Goal: Task Accomplishment & Management: Manage account settings

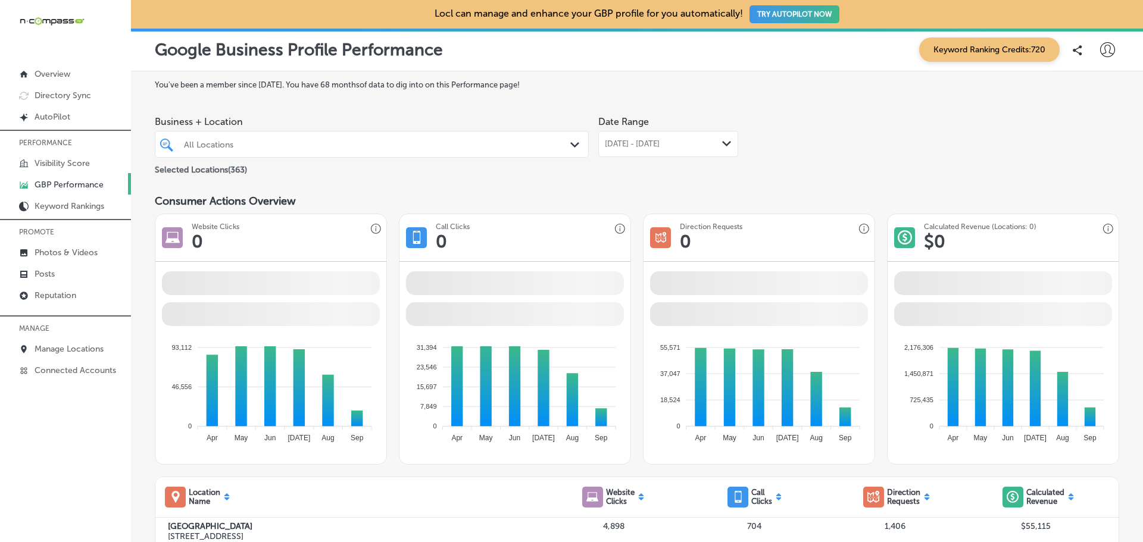
click at [1100, 45] on icon at bounding box center [1107, 49] width 15 height 15
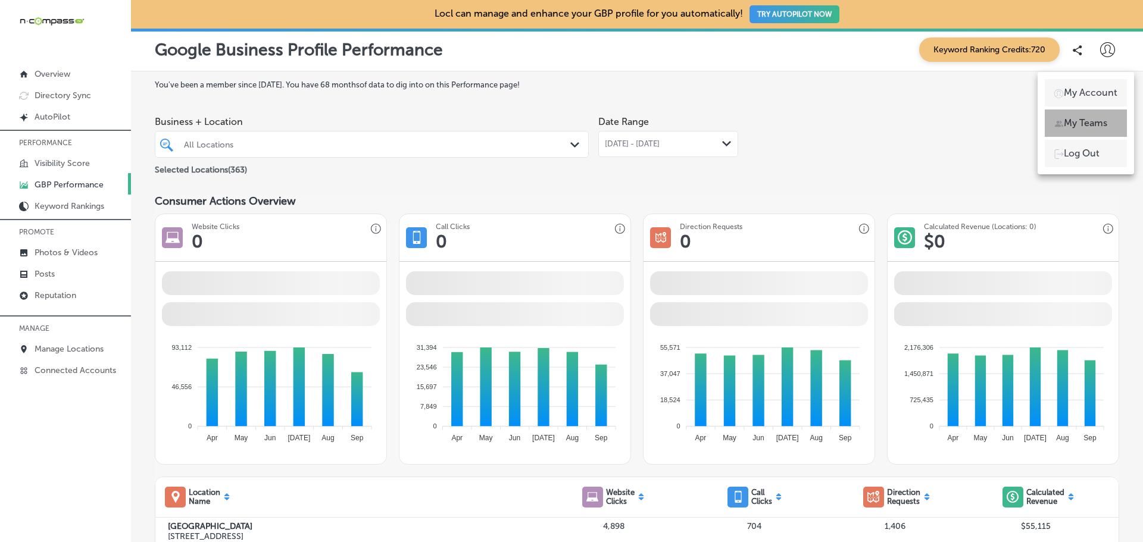
click at [1080, 124] on p "My Teams" at bounding box center [1084, 123] width 43 height 14
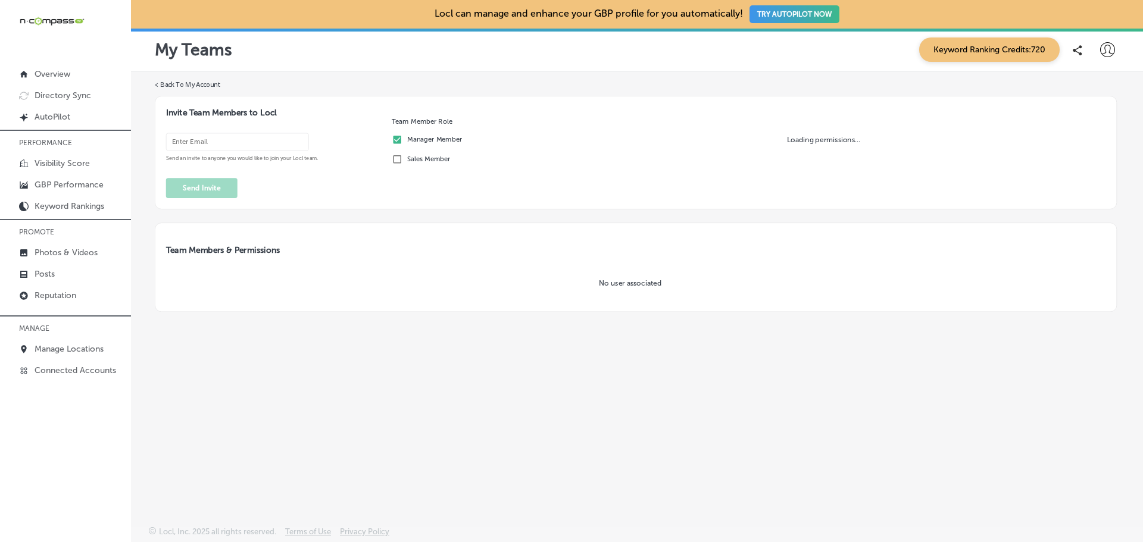
click at [213, 144] on input "email" at bounding box center [237, 142] width 143 height 18
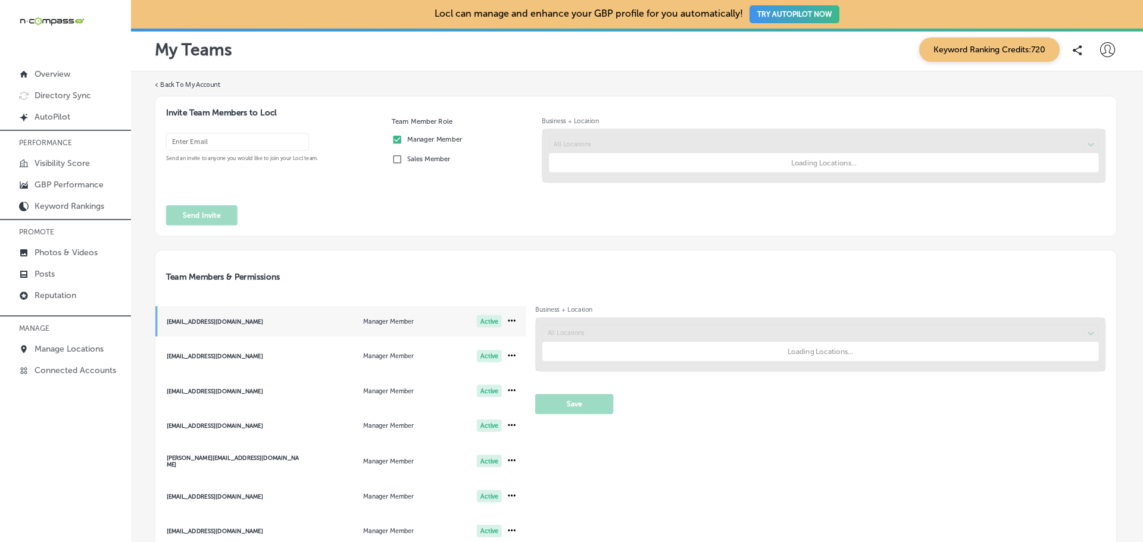
drag, startPoint x: 198, startPoint y: 142, endPoint x: 169, endPoint y: 142, distance: 28.6
click at [198, 142] on input "email" at bounding box center [237, 142] width 143 height 18
paste input "[EMAIL_ADDRESS][DOMAIN_NAME]"
click at [198, 142] on input "[EMAIL_ADDRESS][DOMAIN_NAME]" at bounding box center [237, 142] width 143 height 18
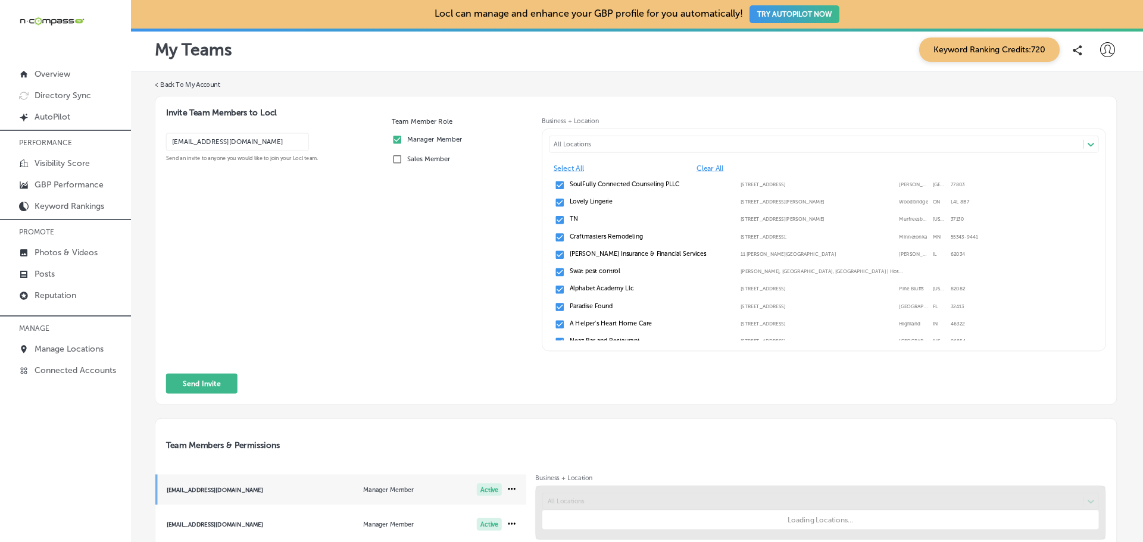
click at [169, 142] on input "[EMAIL_ADDRESS][DOMAIN_NAME]" at bounding box center [237, 142] width 143 height 18
click at [261, 140] on input "[EMAIL_ADDRESS][DOMAIN_NAME]" at bounding box center [237, 142] width 143 height 18
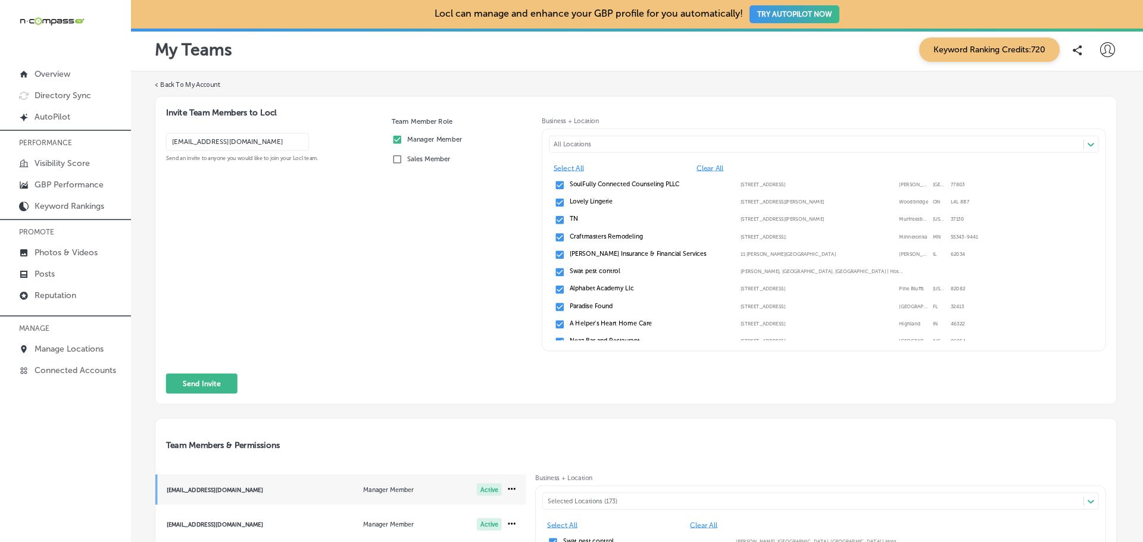
drag, startPoint x: 296, startPoint y: 143, endPoint x: 167, endPoint y: 145, distance: 128.5
click at [167, 145] on input "[EMAIL_ADDRESS][DOMAIN_NAME]" at bounding box center [237, 142] width 143 height 18
type input "[EMAIL_ADDRESS][DOMAIN_NAME]"
click at [249, 180] on div "[EMAIL_ADDRESS][DOMAIN_NAME] Send an invite to anyone you would like to join yo…" at bounding box center [274, 246] width 217 height 230
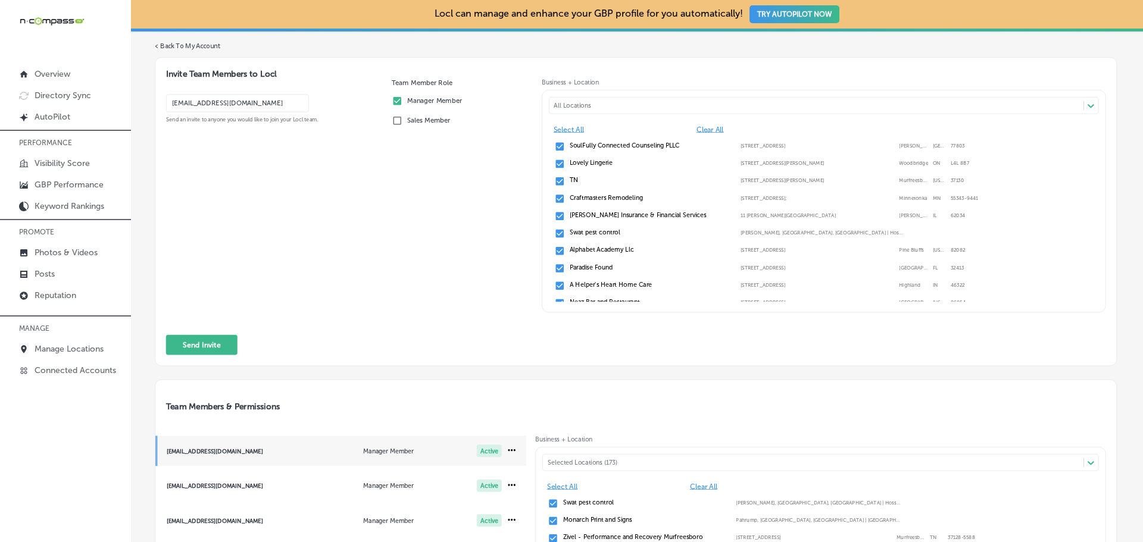
scroll to position [60, 0]
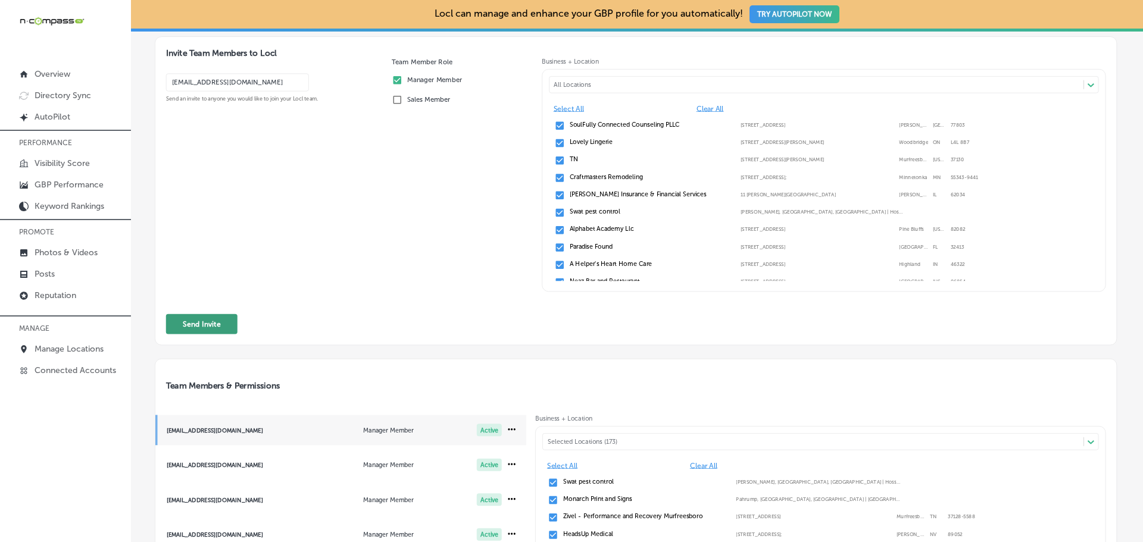
click at [202, 318] on button "Send Invite" at bounding box center [201, 324] width 71 height 20
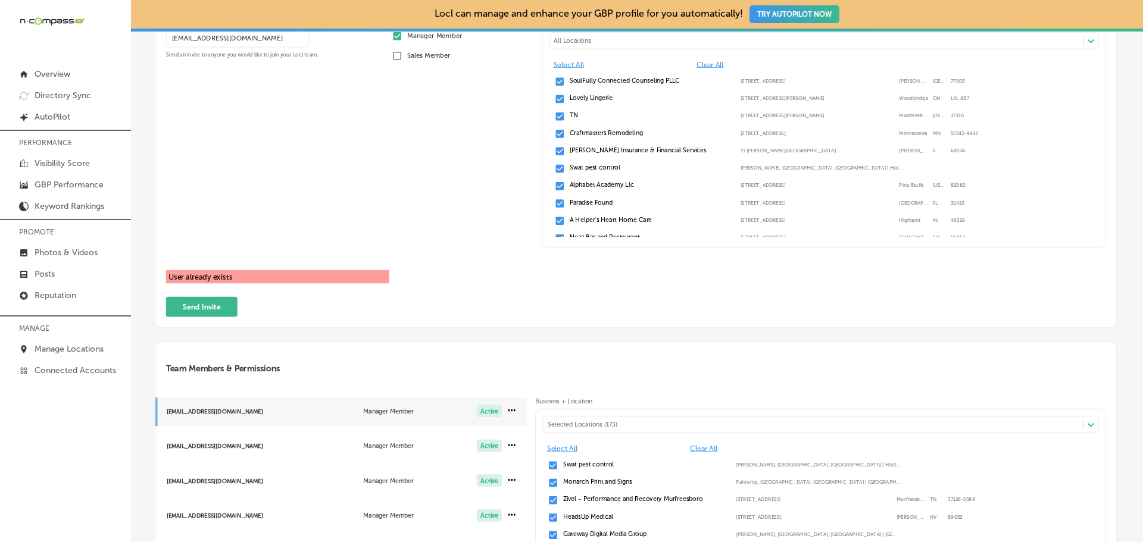
scroll to position [90, 0]
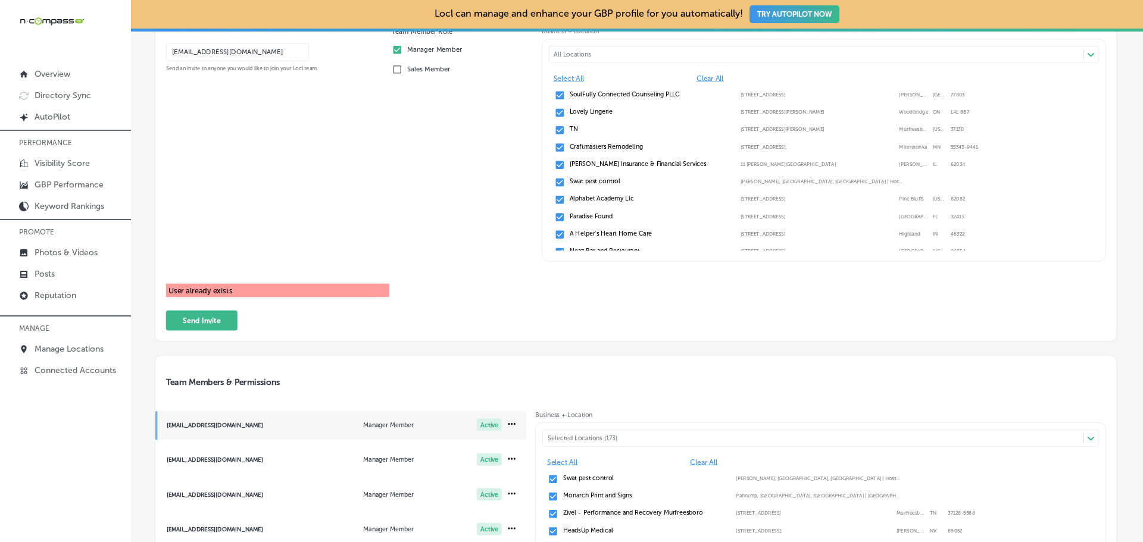
click at [196, 331] on button "Send Invite" at bounding box center [201, 321] width 71 height 20
click at [267, 61] on input "[EMAIL_ADDRESS][DOMAIN_NAME]" at bounding box center [237, 52] width 143 height 18
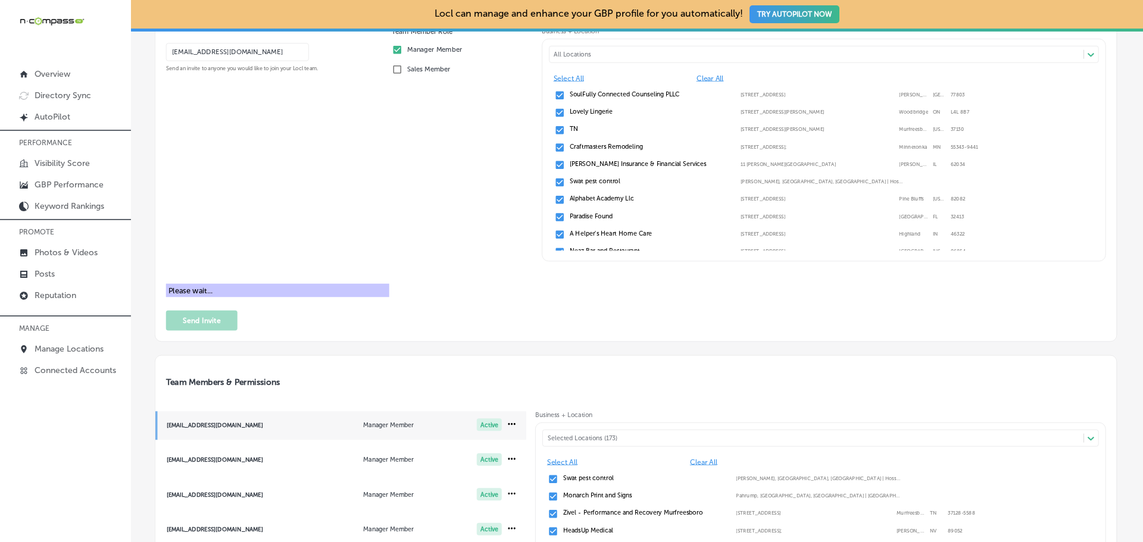
scroll to position [0, 0]
